Goal: Transaction & Acquisition: Purchase product/service

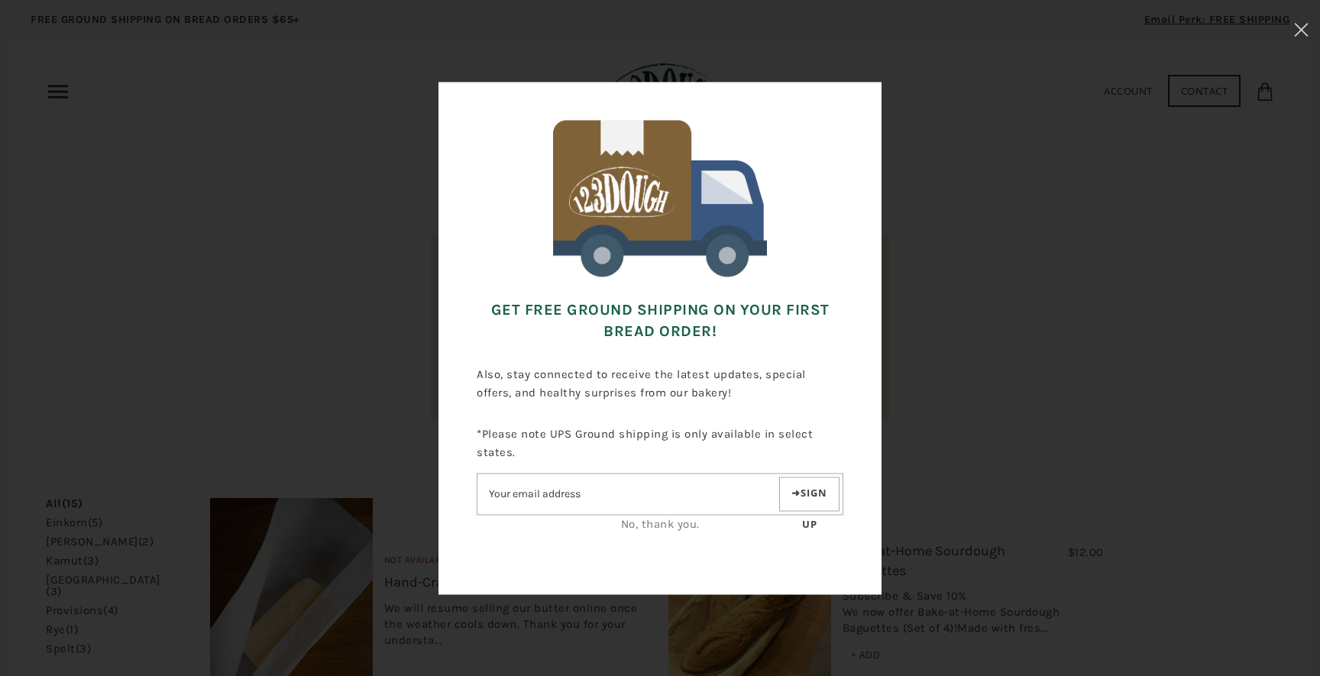
click at [655, 538] on p\<i "*Please note UPS Ground shipping is only available in select states. Sign up No…" at bounding box center [660, 478] width 367 height 131
click at [638, 524] on link "No, thank you." at bounding box center [660, 524] width 79 height 14
click at [643, 515] on div "No, thank you." at bounding box center [660, 524] width 367 height 18
click at [643, 520] on link "No, thank you." at bounding box center [660, 524] width 79 height 14
click at [646, 525] on link "No, thank you." at bounding box center [660, 524] width 79 height 14
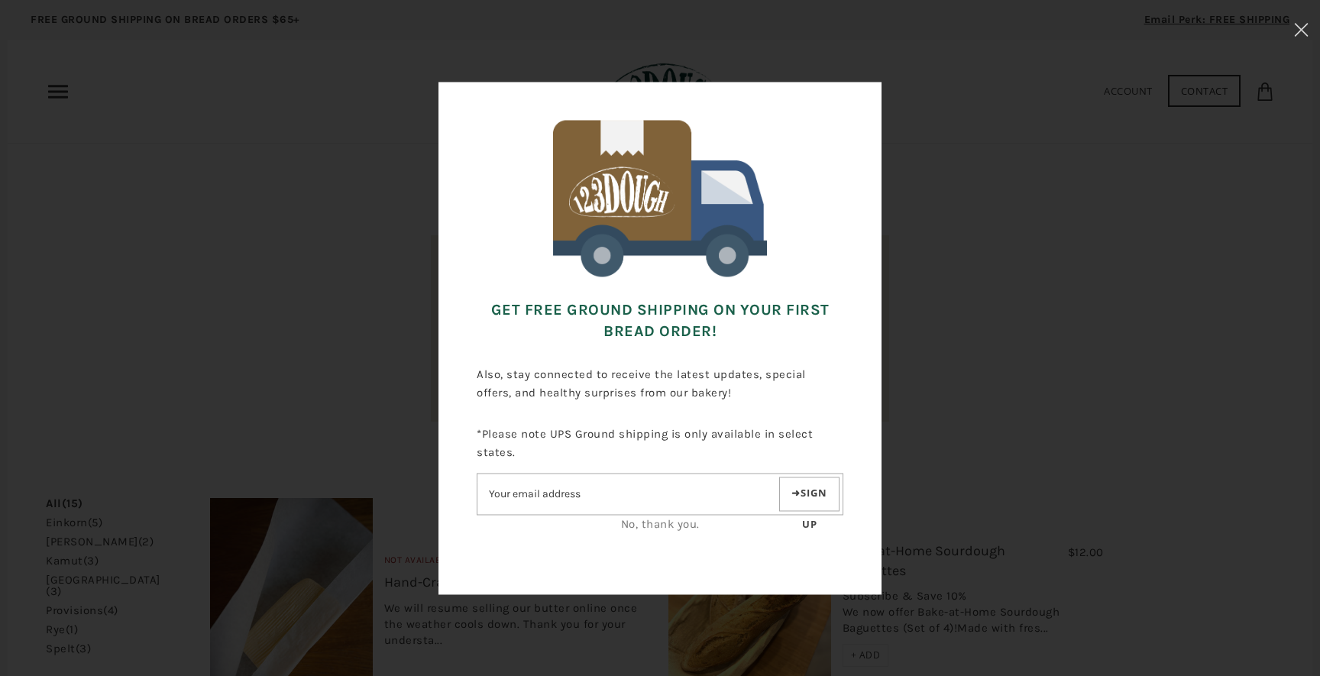
click at [662, 522] on link "No, thank you." at bounding box center [660, 524] width 79 height 14
click at [662, 527] on link "No, thank you." at bounding box center [660, 524] width 79 height 14
click at [942, 438] on div "Get FREE Ground Shipping on Your First Bread Order! Also, stay connected to rec…" at bounding box center [659, 337] width 1167 height 523
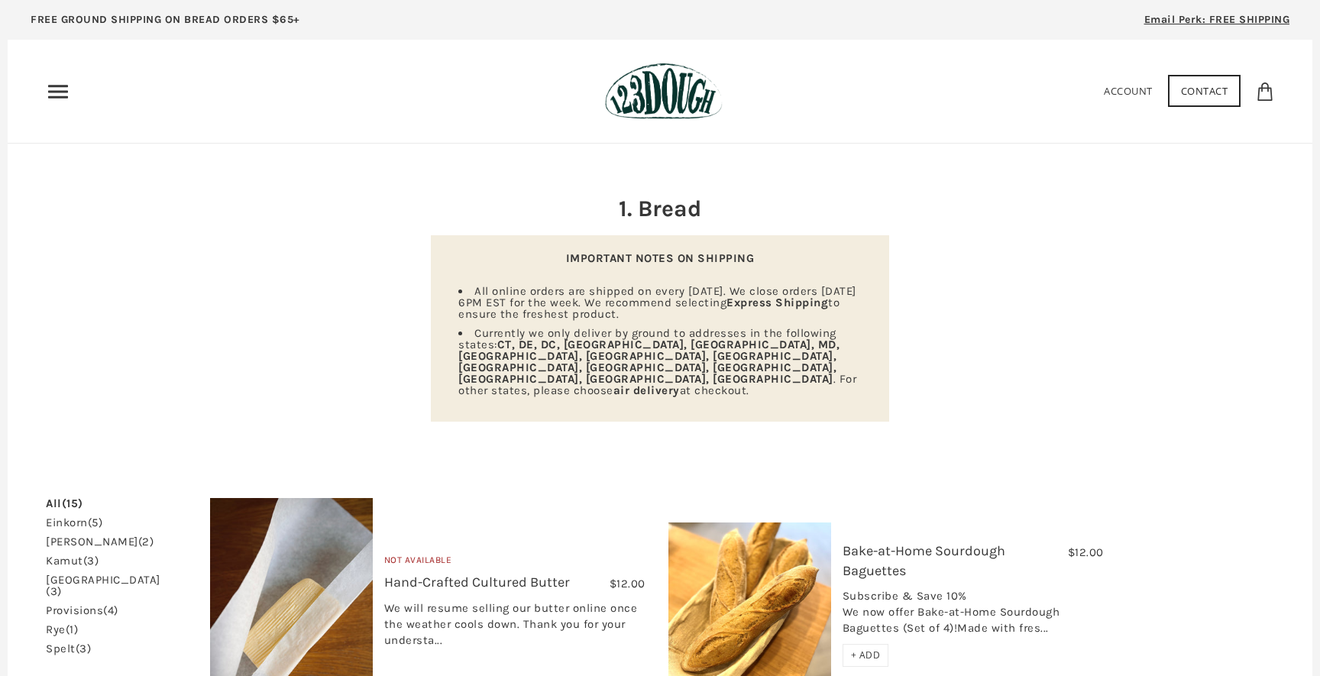
click at [90, 517] on link "einkorn (5)" at bounding box center [74, 522] width 57 height 11
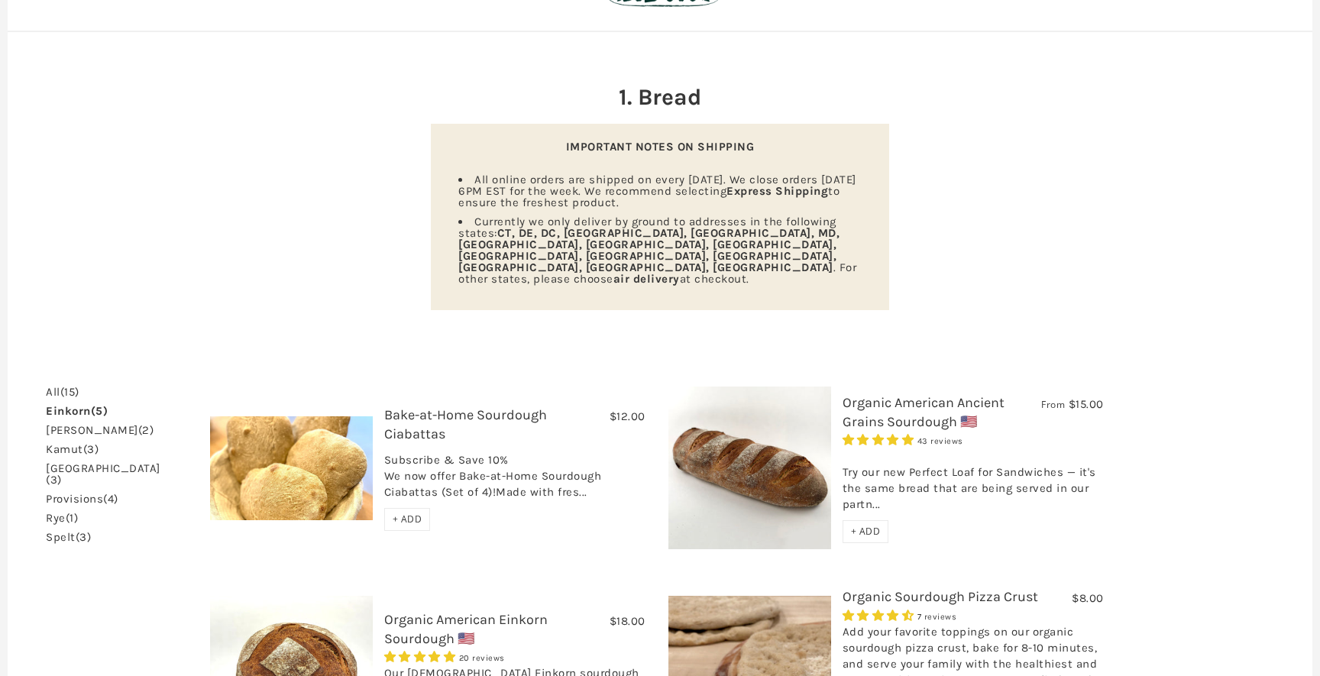
scroll to position [9, 0]
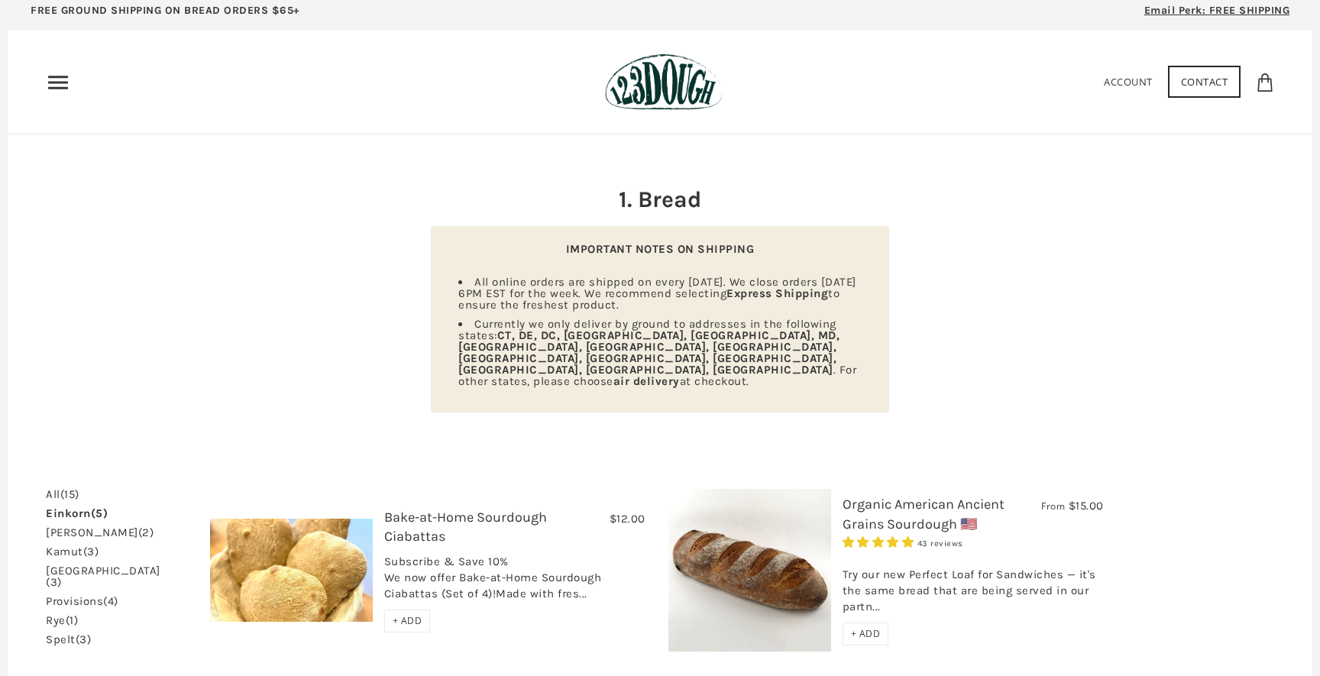
click at [876, 496] on link "Organic American Ancient Grains Sourdough 🇺🇸" at bounding box center [924, 514] width 162 height 36
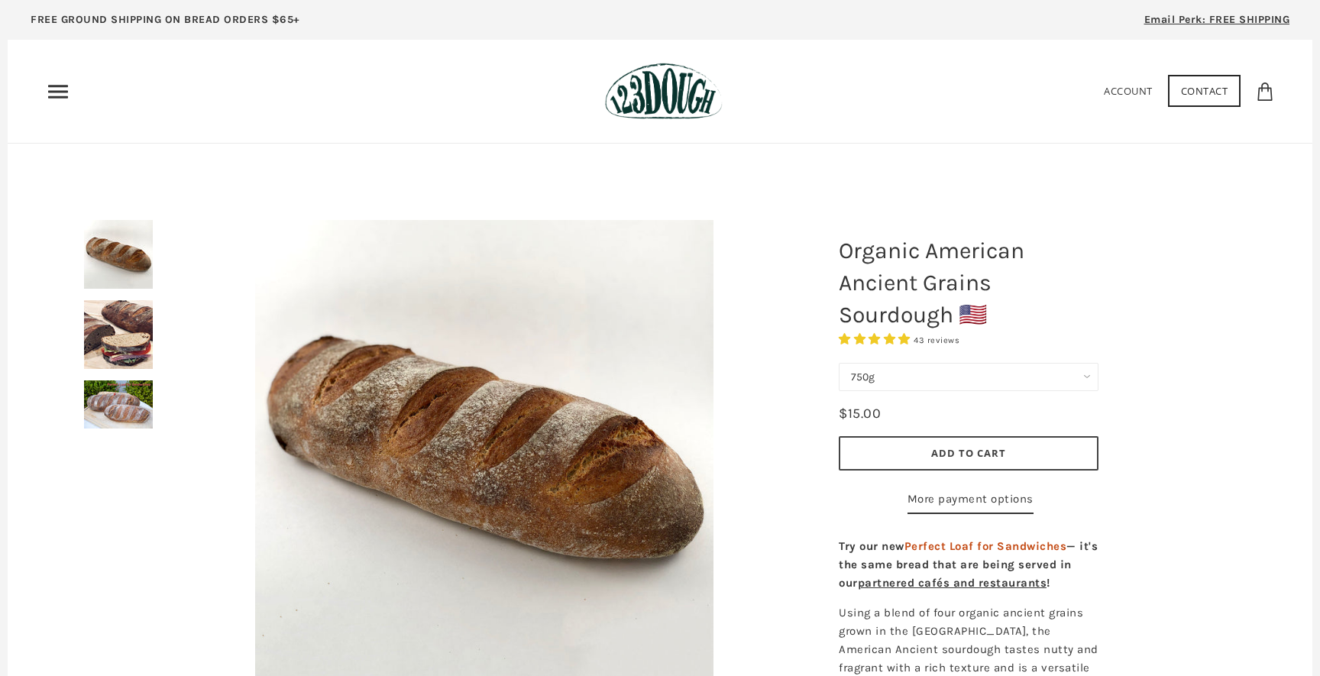
click at [66, 86] on use "Primary" at bounding box center [58, 91] width 20 height 13
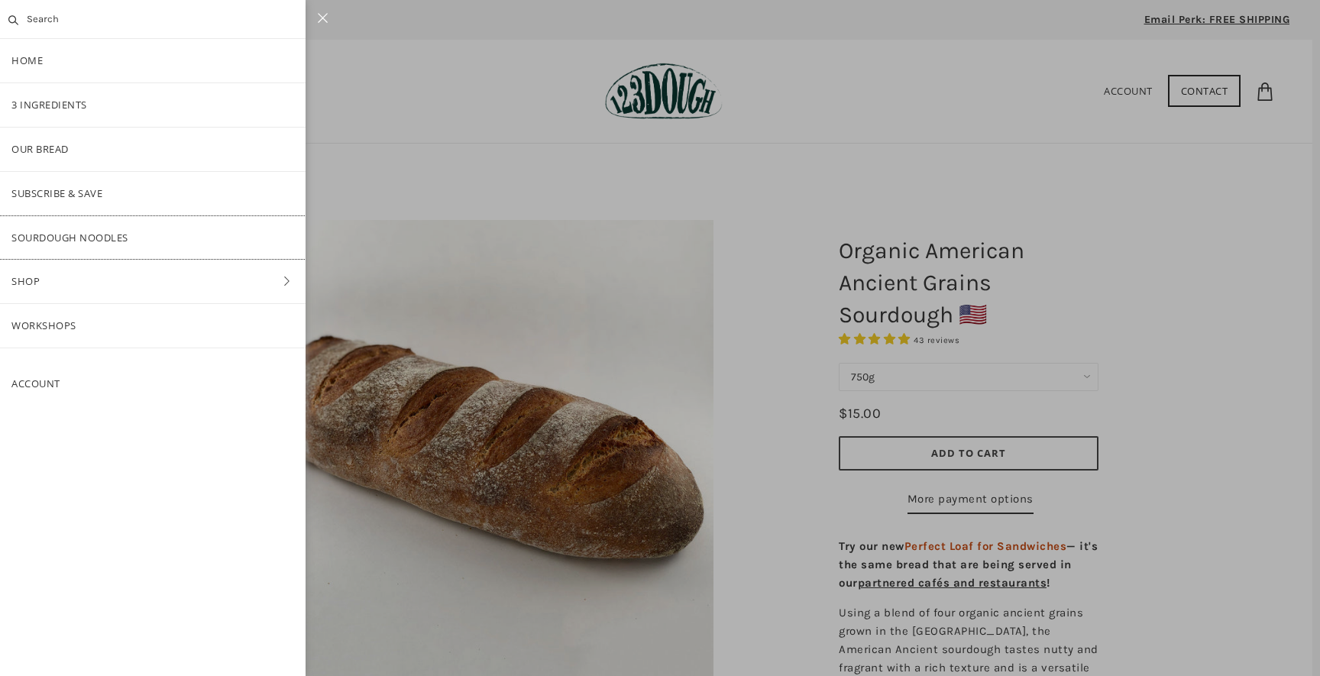
click at [53, 240] on link "SOURDOUGH NOODLES" at bounding box center [153, 238] width 306 height 44
